Goal: Communication & Community: Answer question/provide support

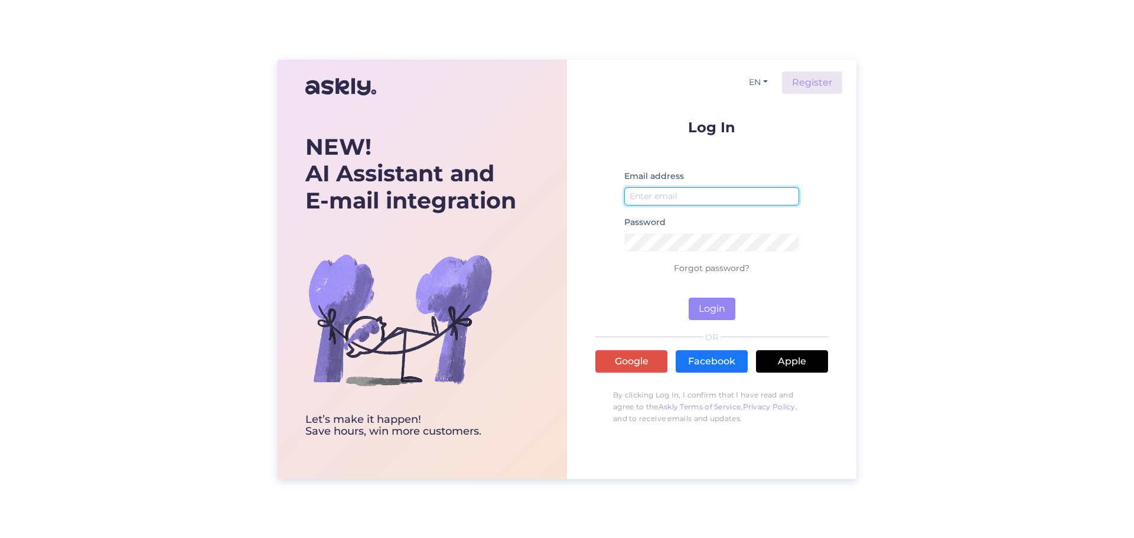
type input "[PERSON_NAME][EMAIL_ADDRESS][DOMAIN_NAME]"
click at [736, 312] on form "Log In Email address [PERSON_NAME][EMAIL_ADDRESS][DOMAIN_NAME] Password Forgot …" at bounding box center [711, 220] width 233 height 200
click at [732, 311] on button "Login" at bounding box center [711, 309] width 47 height 22
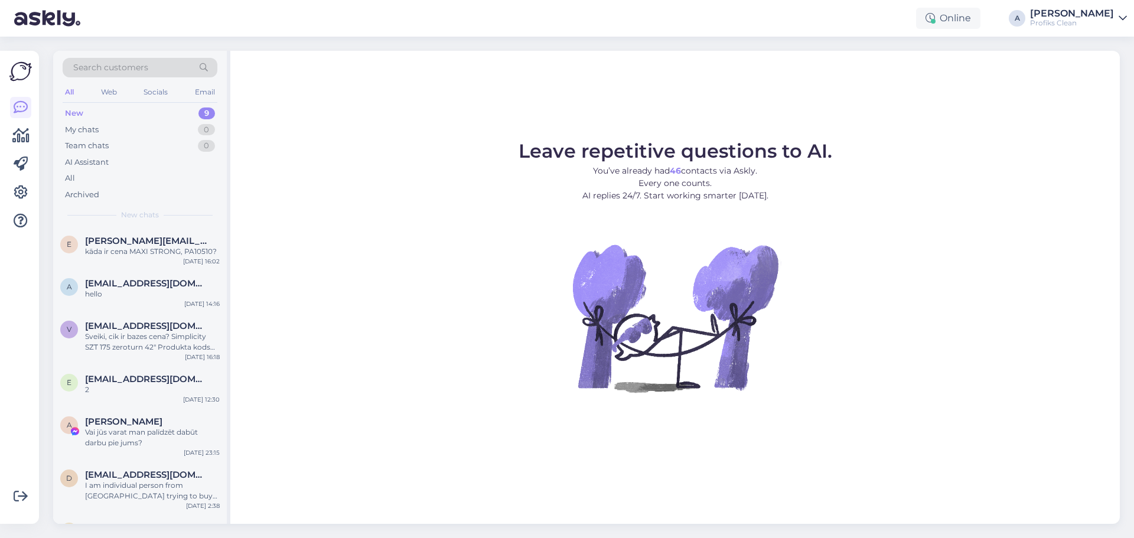
click at [115, 113] on div "New 9" at bounding box center [140, 113] width 155 height 17
click at [95, 140] on div "Team chats" at bounding box center [87, 146] width 44 height 12
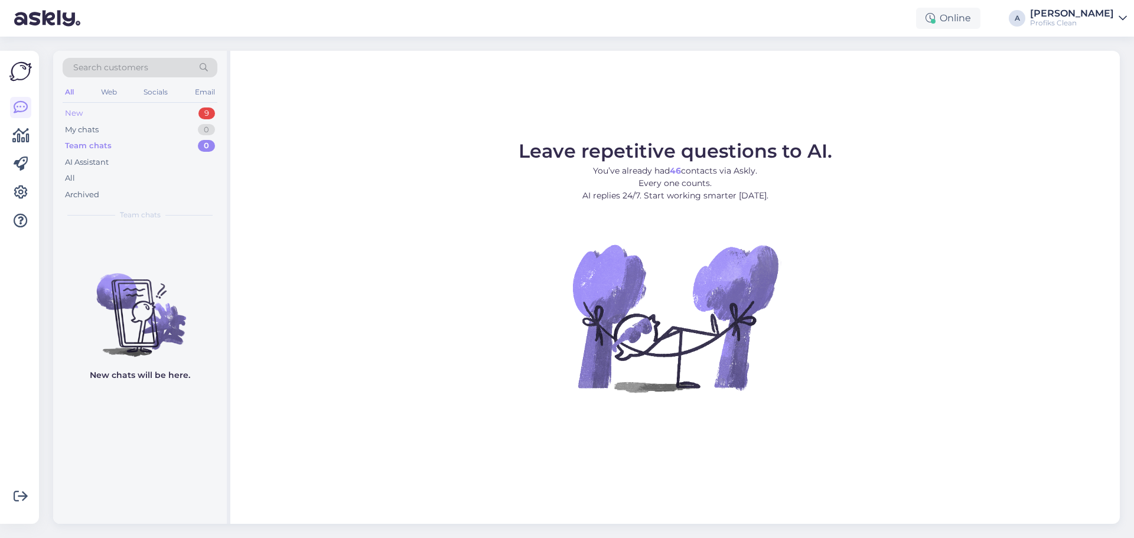
click at [128, 108] on div "New 9" at bounding box center [140, 113] width 155 height 17
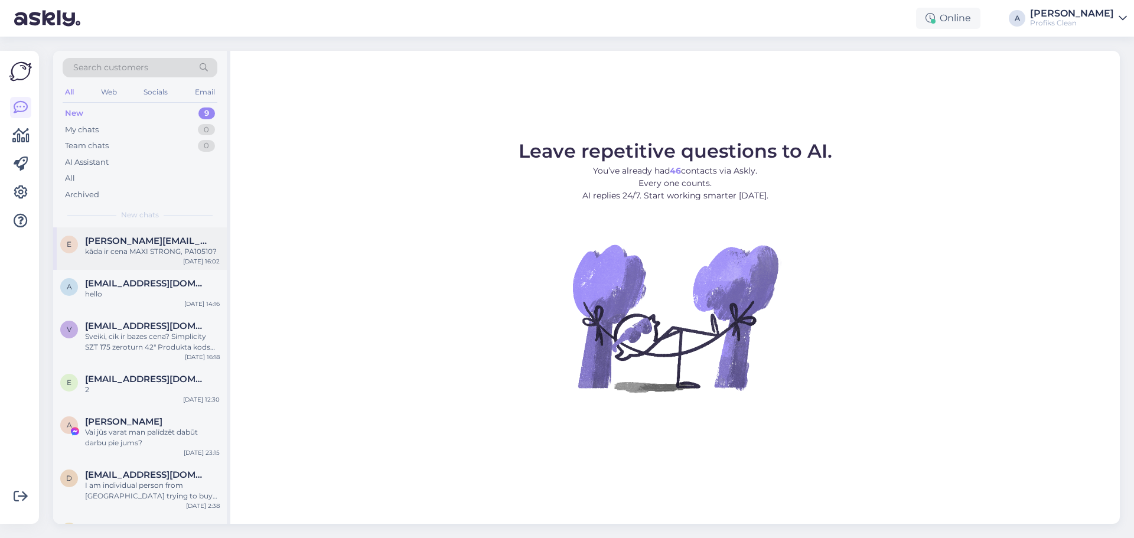
click at [132, 238] on span "[PERSON_NAME][EMAIL_ADDRESS][DOMAIN_NAME]" at bounding box center [146, 241] width 123 height 11
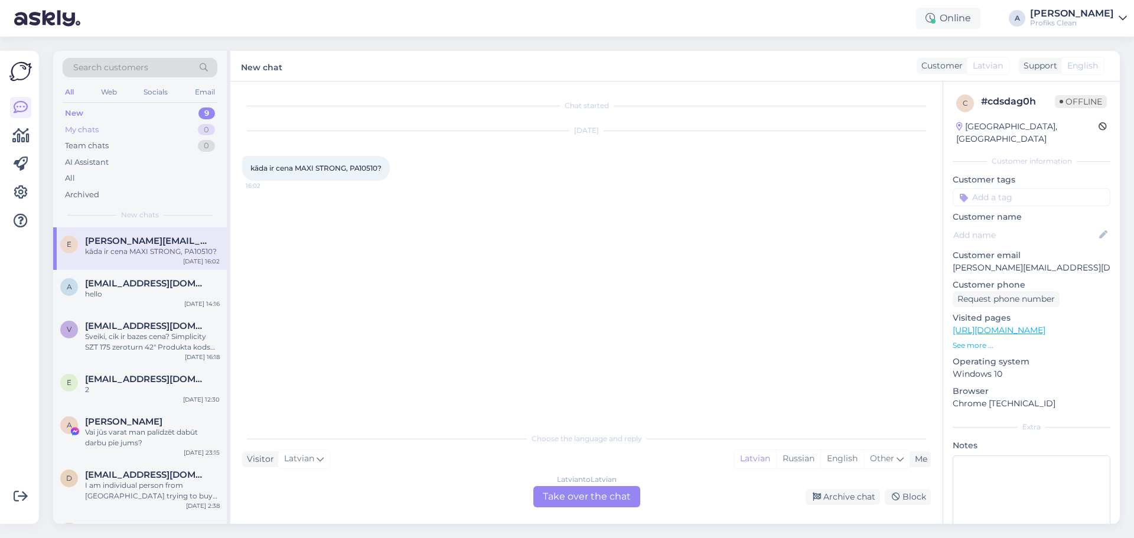
click at [104, 132] on div "My chats 0" at bounding box center [140, 130] width 155 height 17
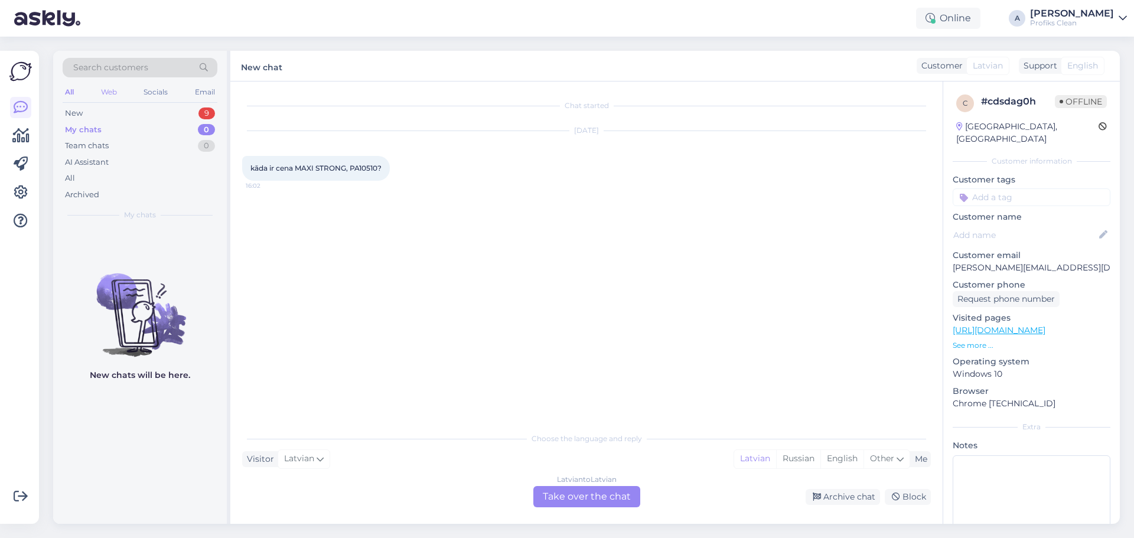
click at [103, 99] on div "Web" at bounding box center [109, 91] width 21 height 15
click at [107, 95] on div "Web" at bounding box center [108, 91] width 21 height 15
click at [151, 90] on div "Socials" at bounding box center [156, 91] width 29 height 15
click at [204, 92] on div "Email" at bounding box center [204, 91] width 25 height 15
click at [118, 81] on div "Search customers" at bounding box center [140, 71] width 155 height 27
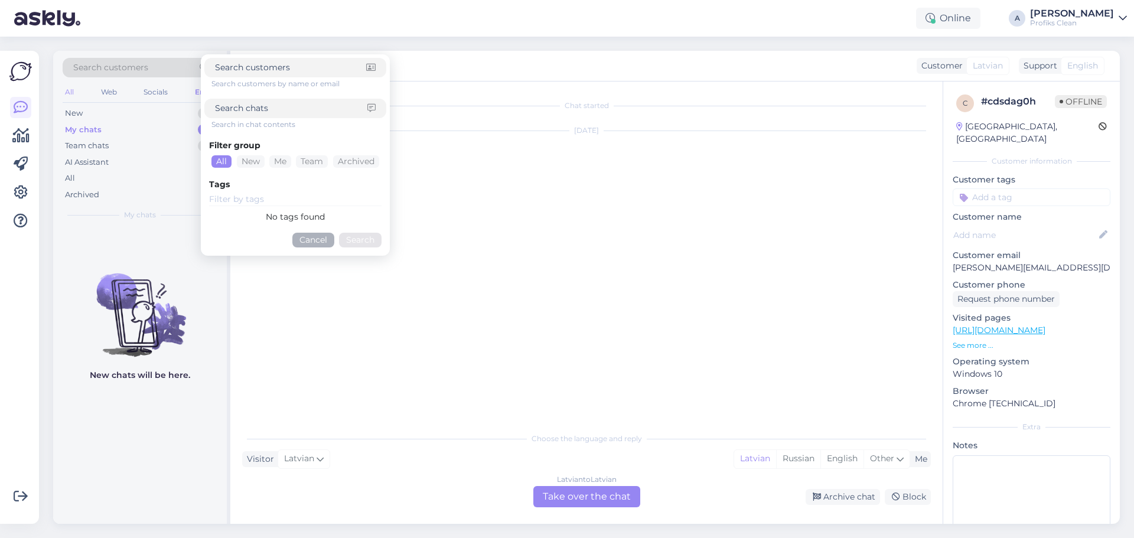
click at [71, 93] on div "All" at bounding box center [70, 91] width 14 height 15
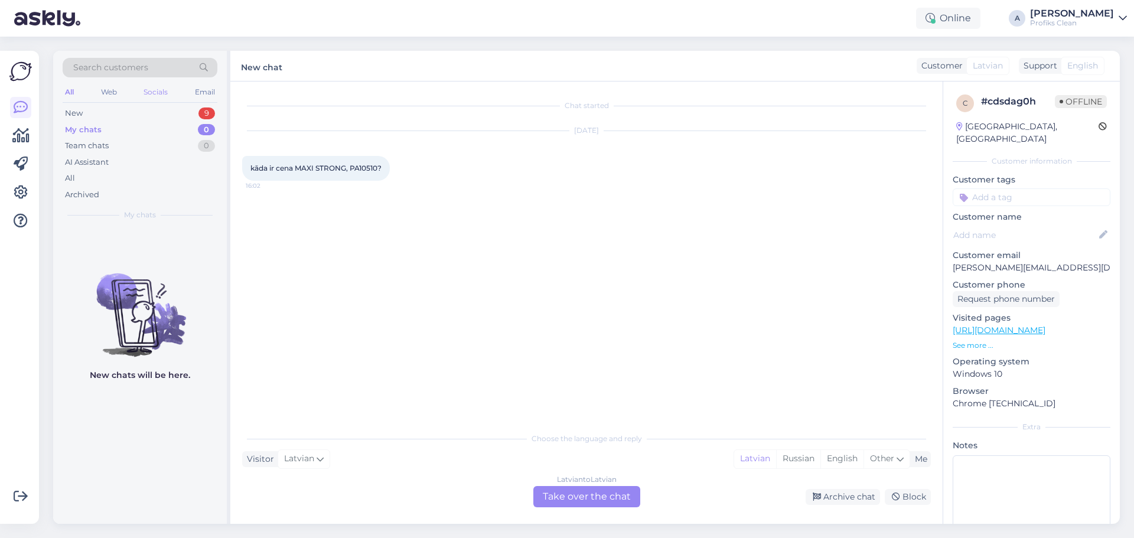
click at [156, 91] on div "Socials" at bounding box center [155, 91] width 29 height 15
click at [209, 130] on div "0" at bounding box center [206, 130] width 17 height 12
click at [105, 132] on div "My chats 0" at bounding box center [140, 130] width 155 height 17
click at [86, 112] on div "New 3" at bounding box center [140, 113] width 155 height 17
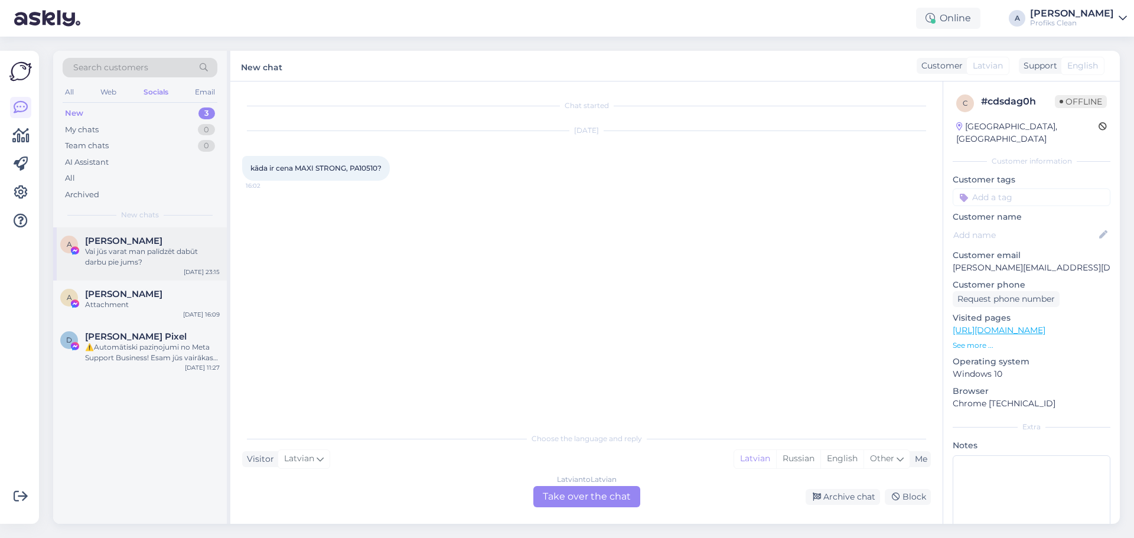
click at [136, 243] on span "[PERSON_NAME]" at bounding box center [123, 241] width 77 height 11
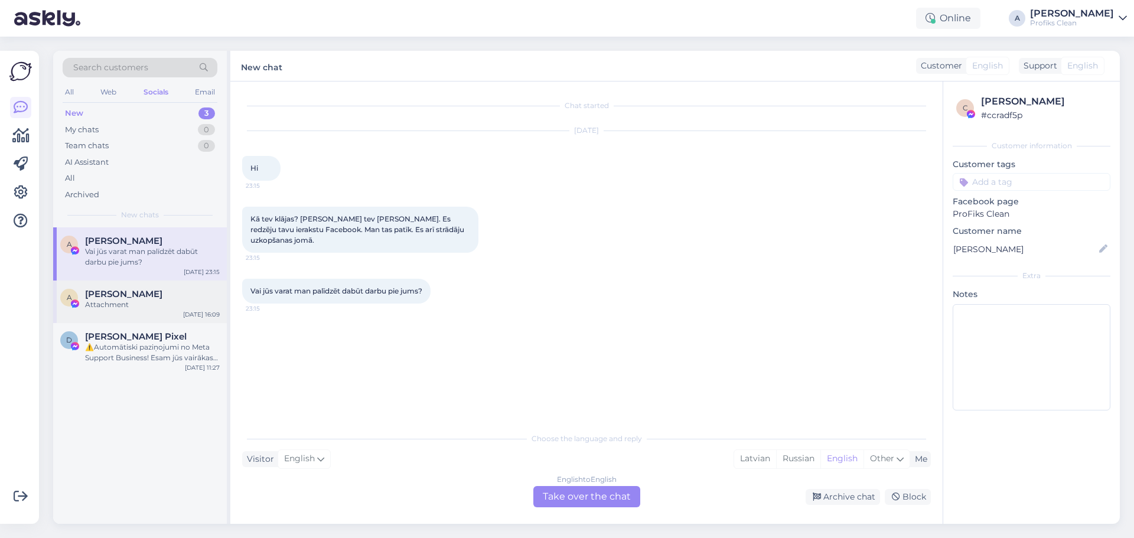
click at [155, 288] on div "A [PERSON_NAME] Attachment [DATE] 16:09" at bounding box center [140, 301] width 174 height 43
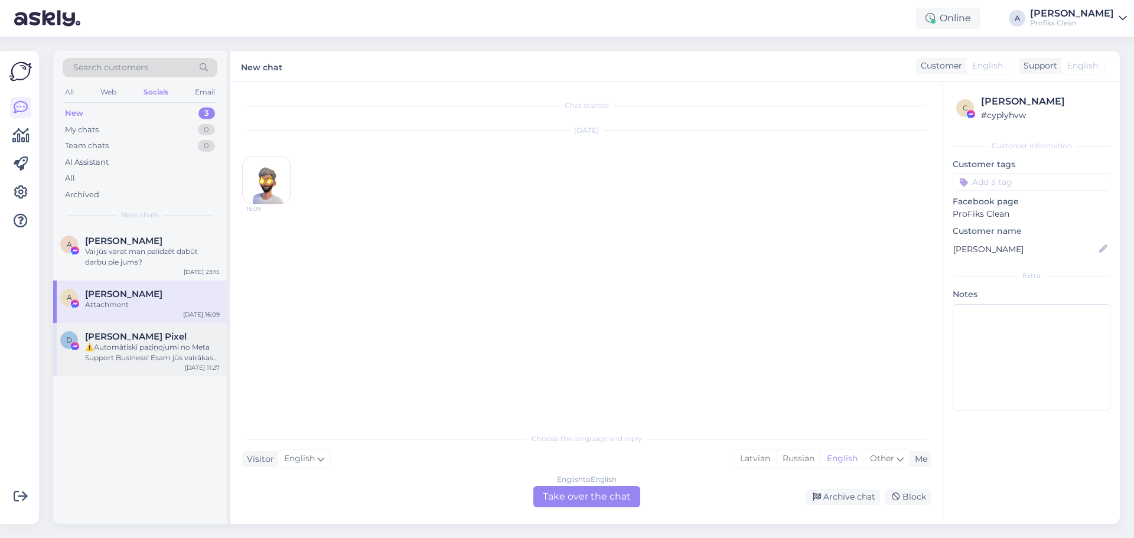
click at [157, 340] on span "[PERSON_NAME] Pixel" at bounding box center [136, 336] width 102 height 11
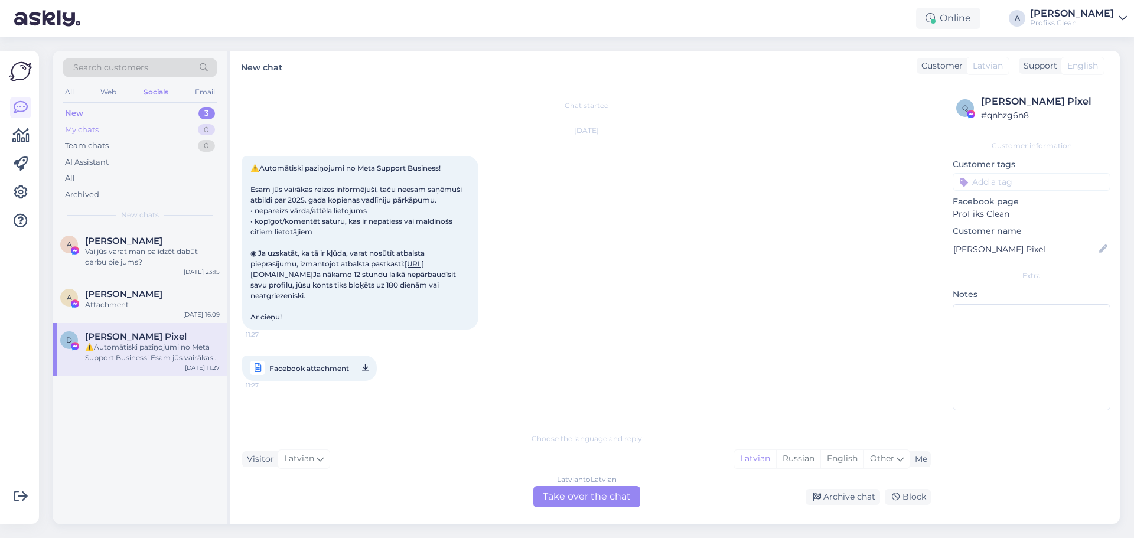
drag, startPoint x: 116, startPoint y: 121, endPoint x: 115, endPoint y: 106, distance: 15.5
click at [116, 120] on div "New 3 My chats 0 Team chats 0 AI Assistant All Archived" at bounding box center [140, 153] width 155 height 97
click at [112, 90] on div "Web" at bounding box center [108, 91] width 21 height 15
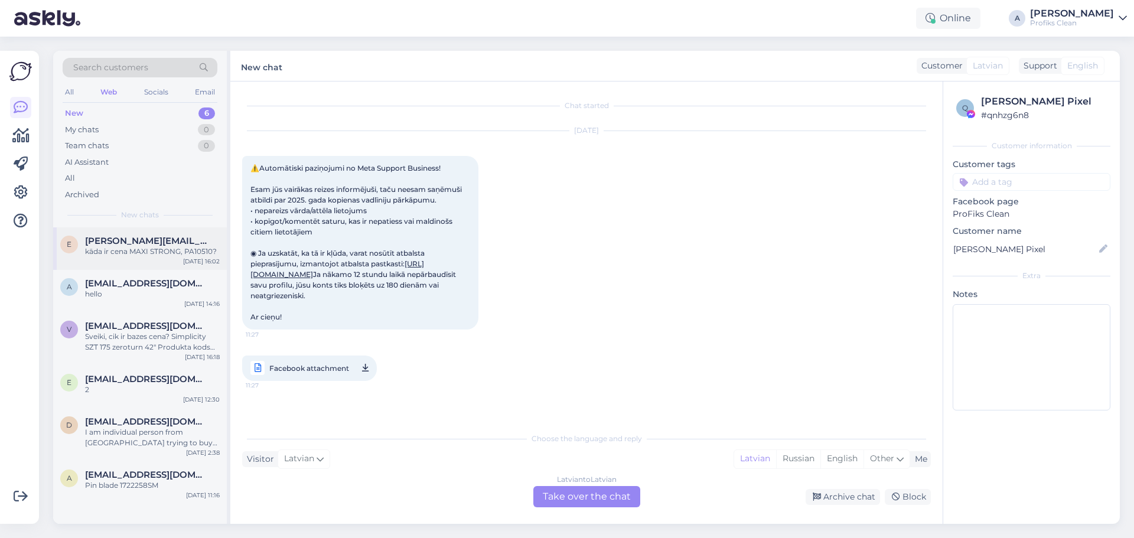
click at [135, 252] on div "kāda ir cena MAXI STRONG, PA10510?" at bounding box center [152, 251] width 135 height 11
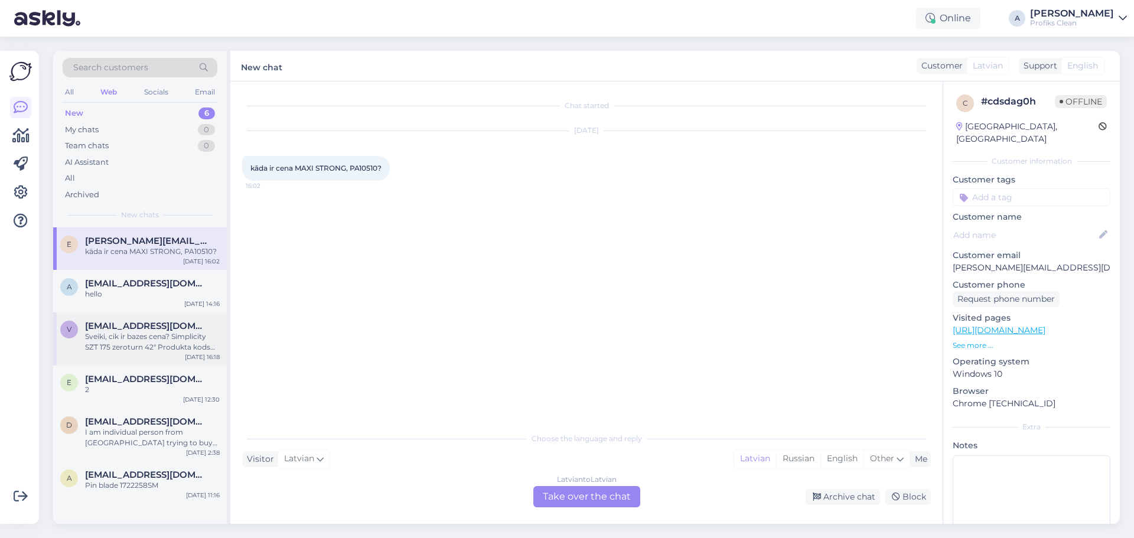
click at [149, 331] on span "[EMAIL_ADDRESS][DOMAIN_NAME]" at bounding box center [146, 326] width 123 height 11
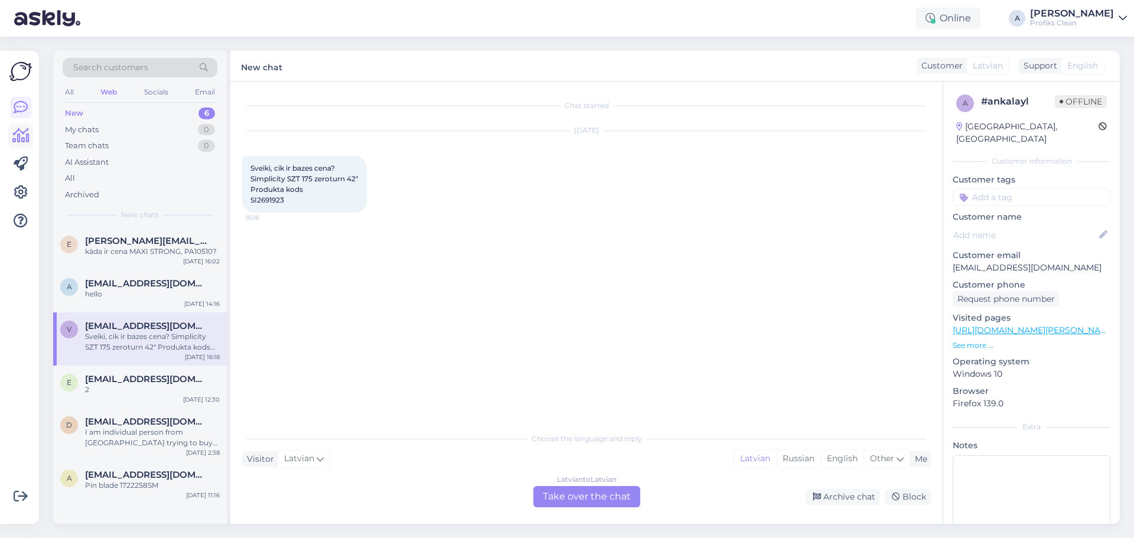
click at [16, 139] on icon at bounding box center [20, 136] width 17 height 14
